Goal: Task Accomplishment & Management: Manage account settings

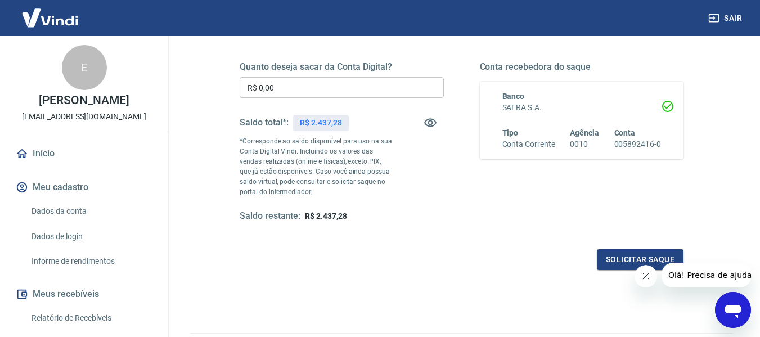
scroll to position [166, 0]
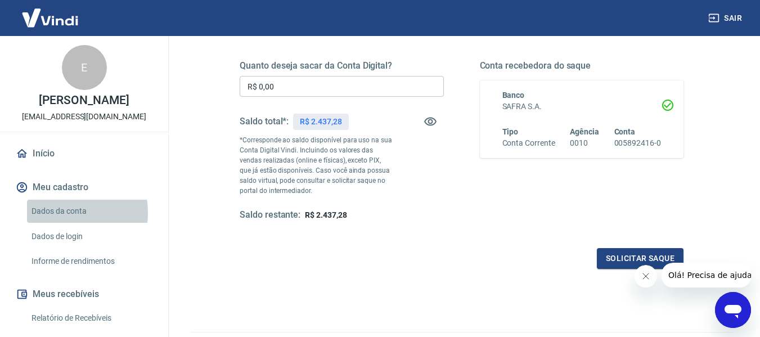
click at [61, 213] on link "Dados da conta" at bounding box center [91, 211] width 128 height 23
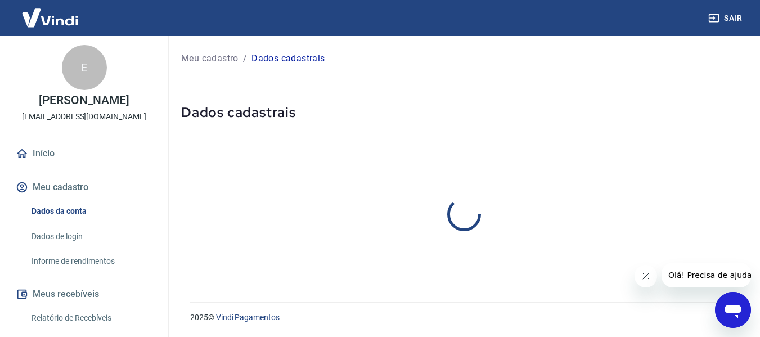
select select "SP"
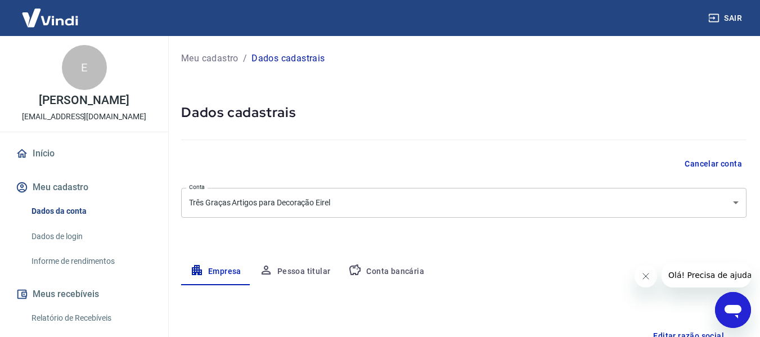
click at [400, 267] on button "Conta bancária" at bounding box center [386, 271] width 94 height 27
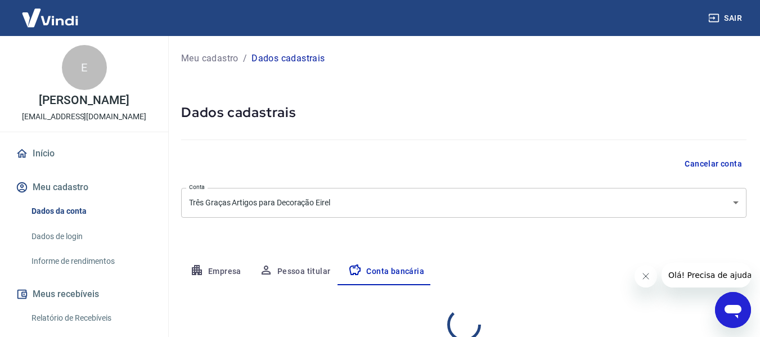
select select "1"
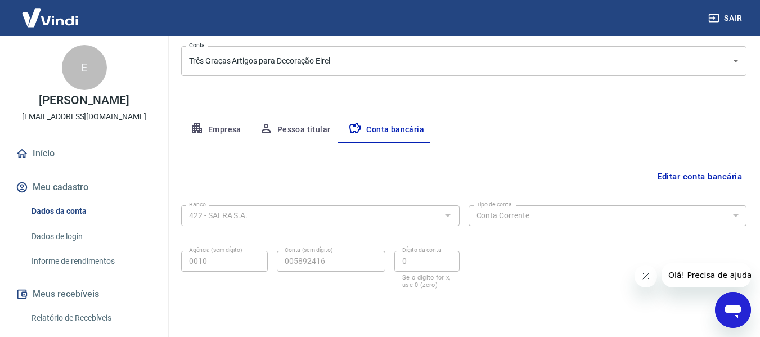
scroll to position [158, 0]
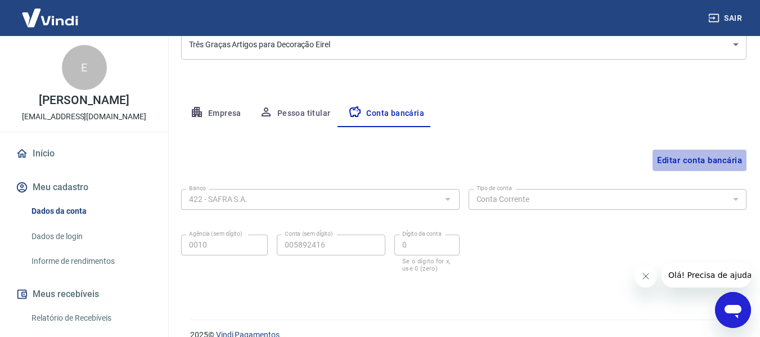
click at [672, 160] on button "Editar conta bancária" at bounding box center [699, 160] width 94 height 21
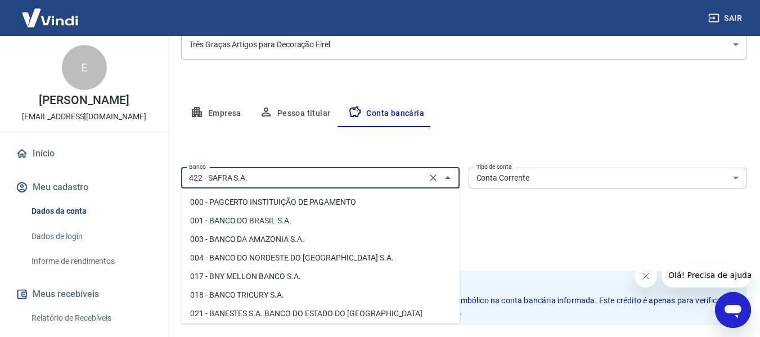
click at [400, 178] on input "422 - SAFRA S.A." at bounding box center [303, 178] width 238 height 14
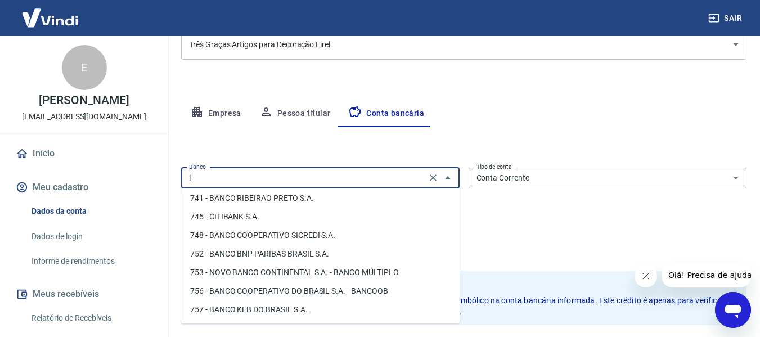
scroll to position [0, 0]
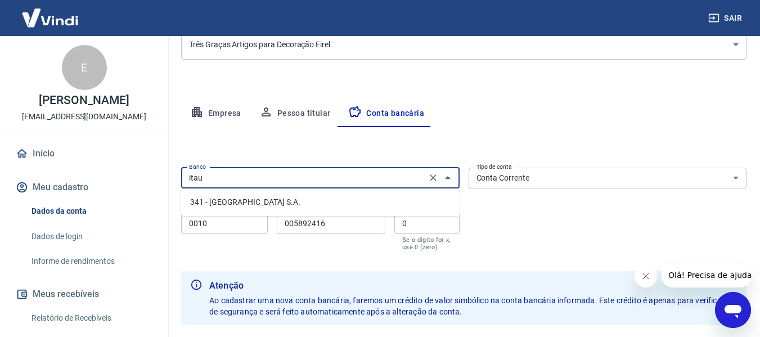
click at [361, 199] on li "341 - ITAÚ UNIBANCO S.A." at bounding box center [320, 202] width 278 height 19
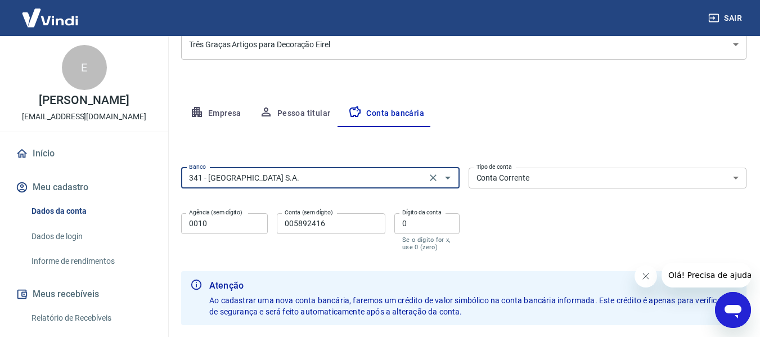
type input "341 - ITAÚ UNIBANCO S.A."
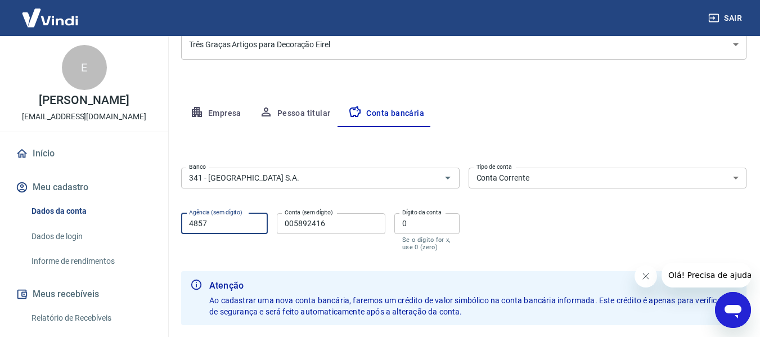
type input "4857"
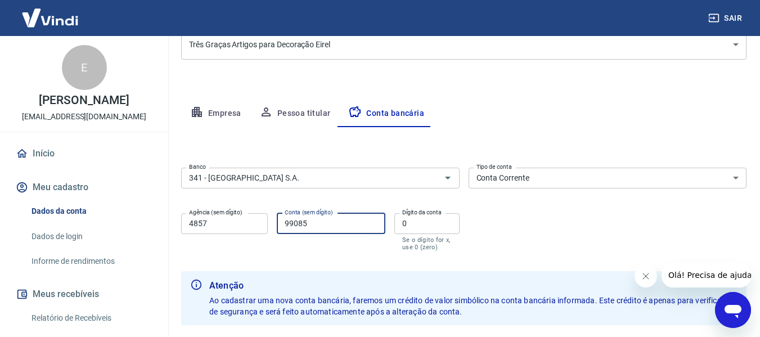
type input "99085"
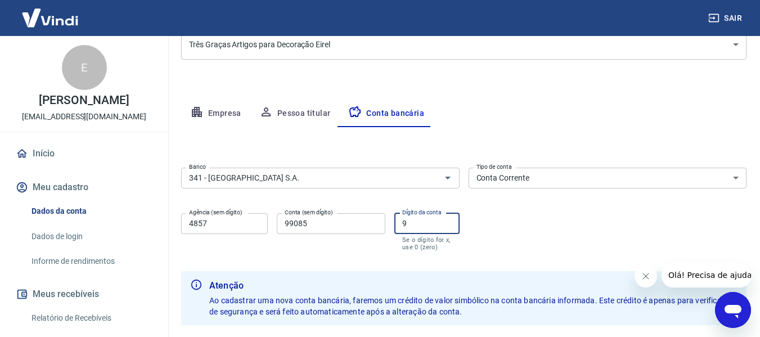
type input "9"
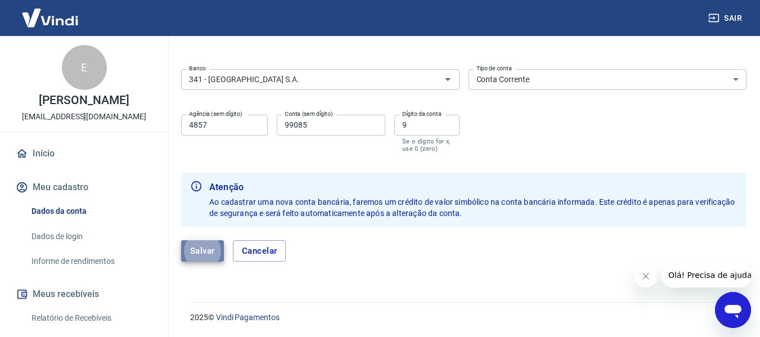
click at [206, 254] on button "Salvar" at bounding box center [202, 250] width 43 height 21
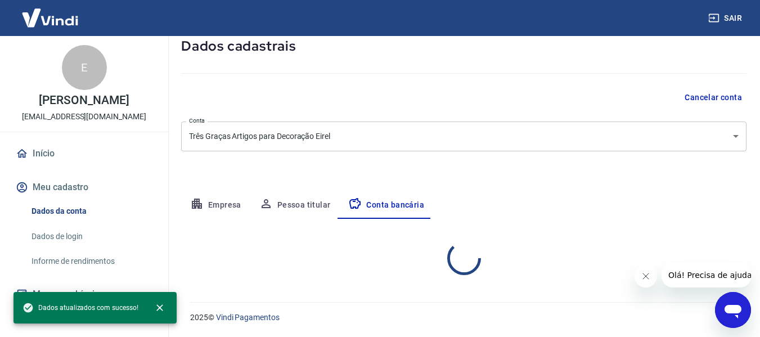
scroll to position [175, 0]
select select "1"
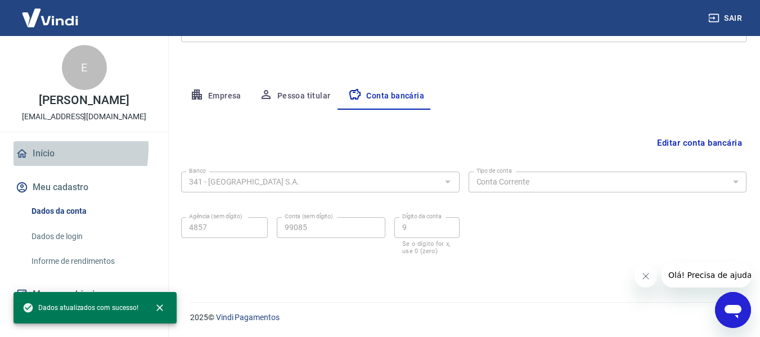
click at [46, 149] on link "Início" at bounding box center [83, 153] width 141 height 25
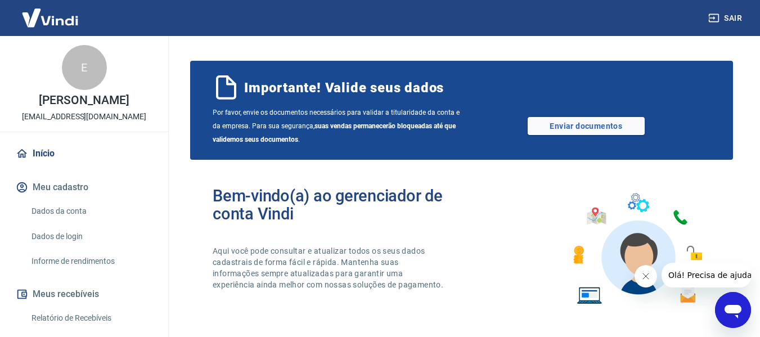
click at [90, 79] on div "E" at bounding box center [84, 67] width 45 height 45
click at [61, 18] on img at bounding box center [49, 18] width 73 height 34
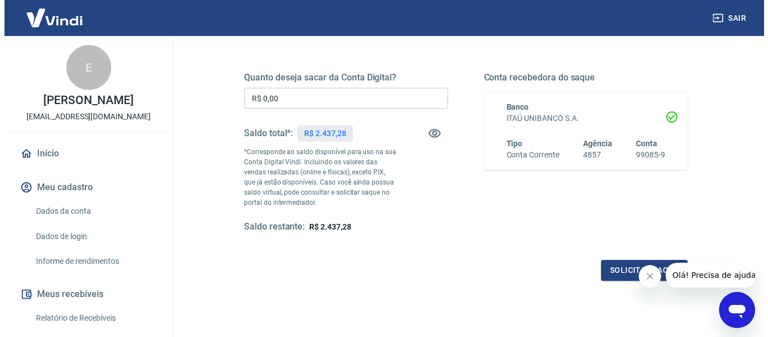
scroll to position [156, 0]
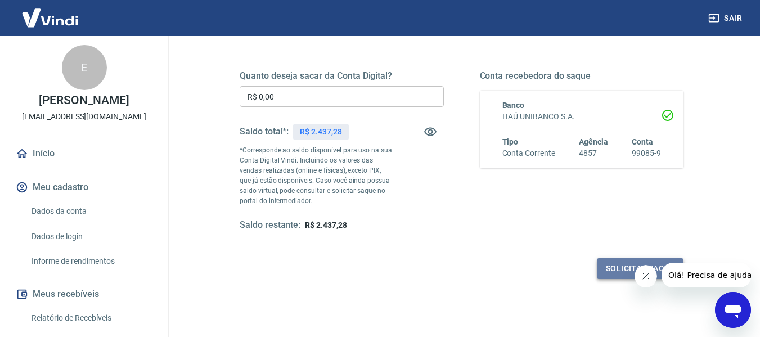
click at [615, 266] on button "Solicitar saque" at bounding box center [640, 268] width 87 height 21
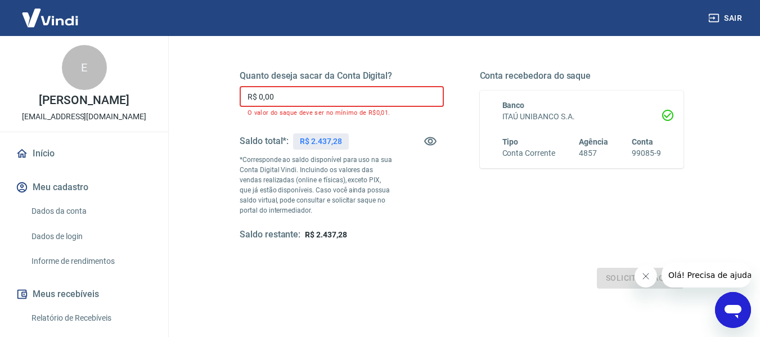
click at [356, 97] on input "R$ 0,00" at bounding box center [342, 96] width 204 height 21
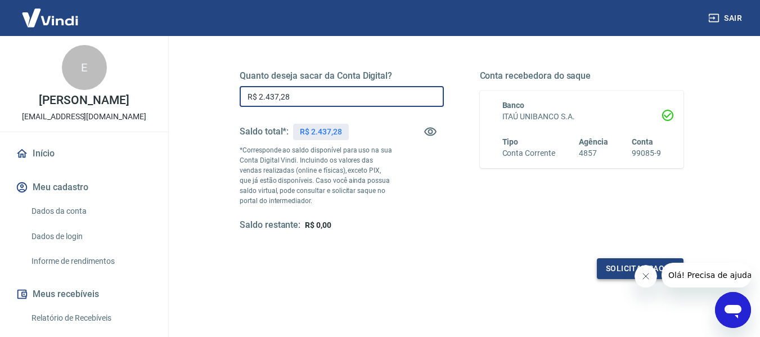
type input "R$ 2.437,28"
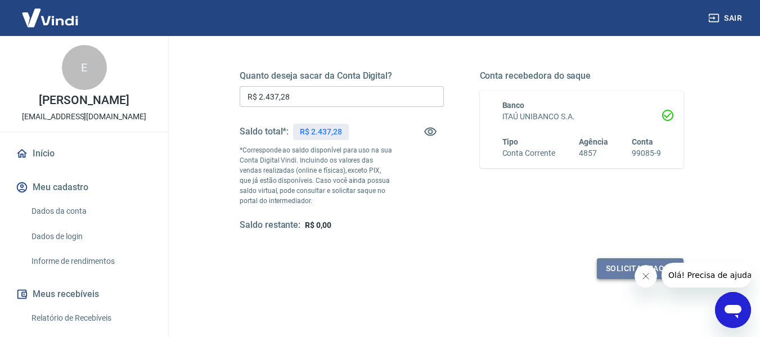
click at [612, 267] on button "Solicitar saque" at bounding box center [640, 268] width 87 height 21
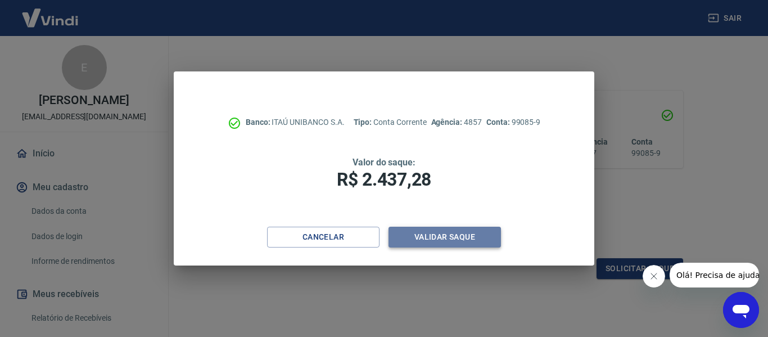
click at [479, 234] on button "Validar saque" at bounding box center [445, 237] width 112 height 21
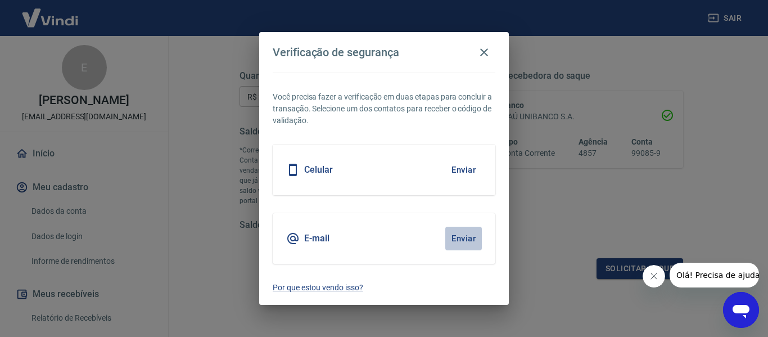
click at [468, 237] on button "Enviar" at bounding box center [463, 239] width 37 height 24
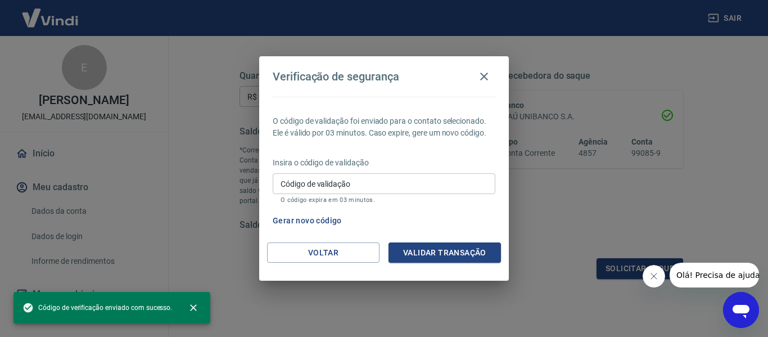
click at [431, 236] on div "O código de validação foi enviado para o contato selecionado. Ele é válido por …" at bounding box center [384, 170] width 250 height 146
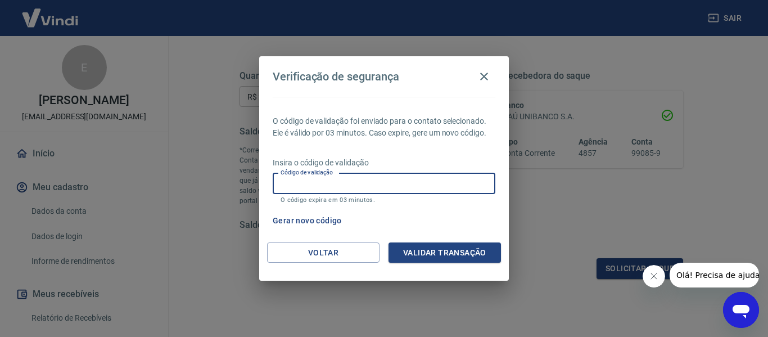
click at [417, 187] on input "Código de validação" at bounding box center [384, 183] width 223 height 21
type input "499457"
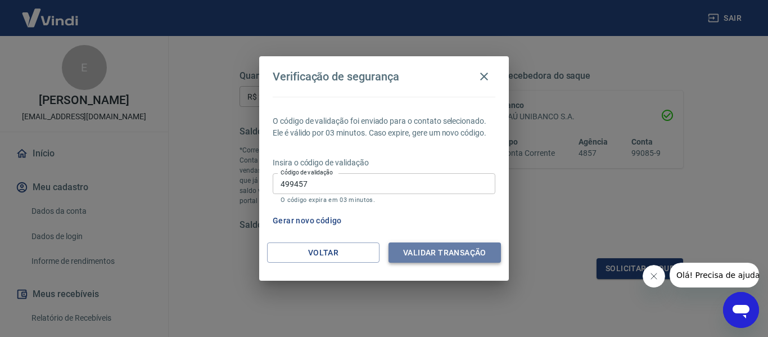
click at [454, 254] on button "Validar transação" at bounding box center [445, 252] width 112 height 21
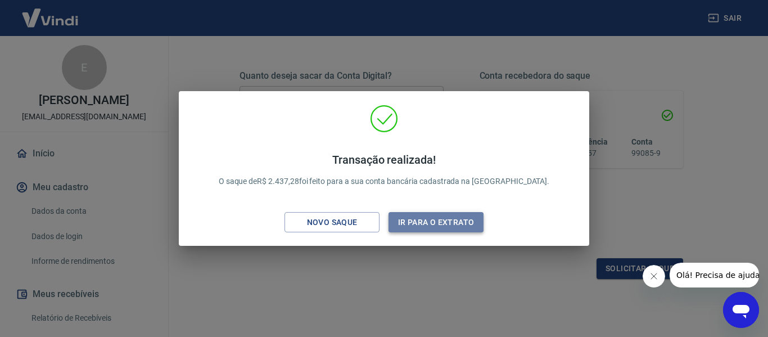
click at [436, 223] on button "Ir para o extrato" at bounding box center [436, 222] width 95 height 21
